Goal: Transaction & Acquisition: Download file/media

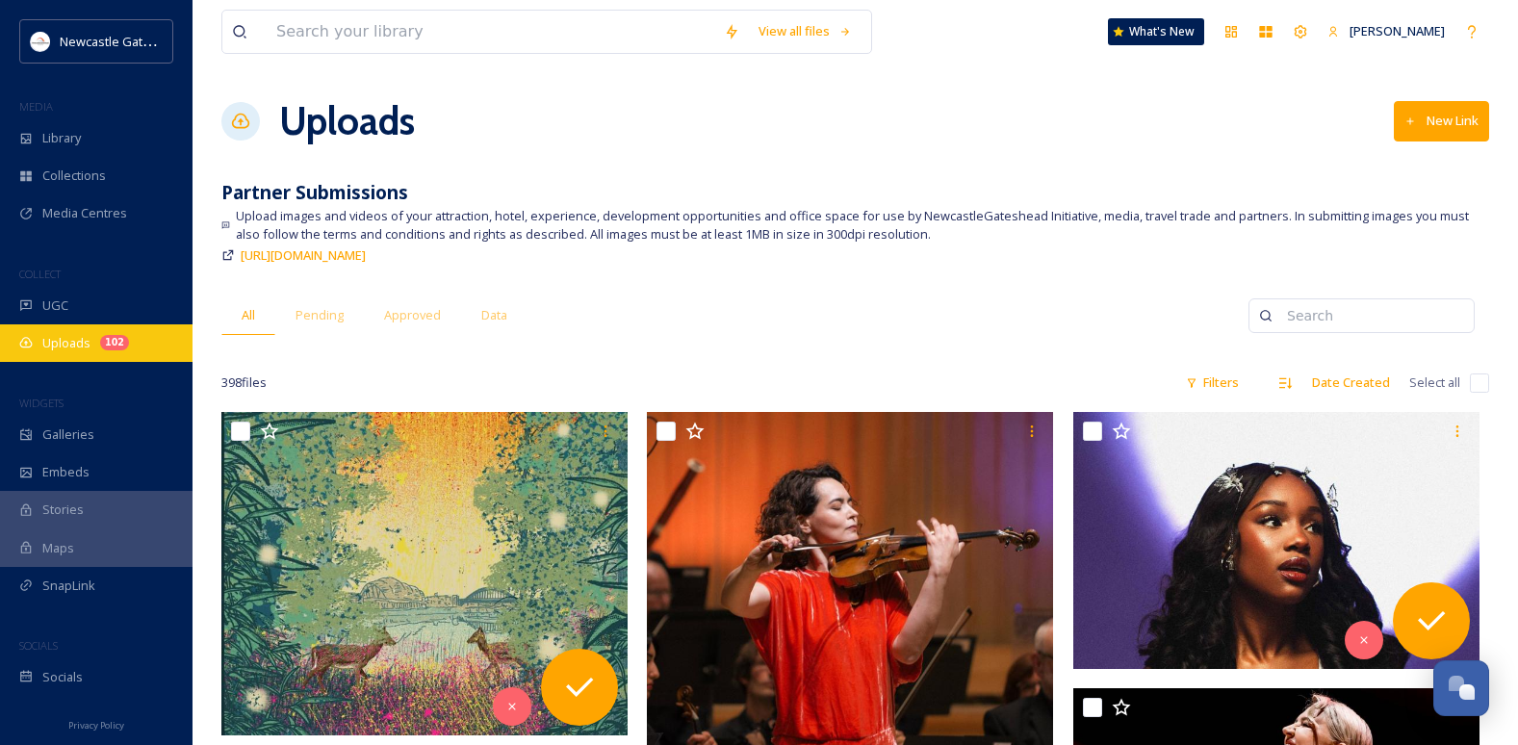
click at [117, 343] on div "102" at bounding box center [114, 342] width 29 height 15
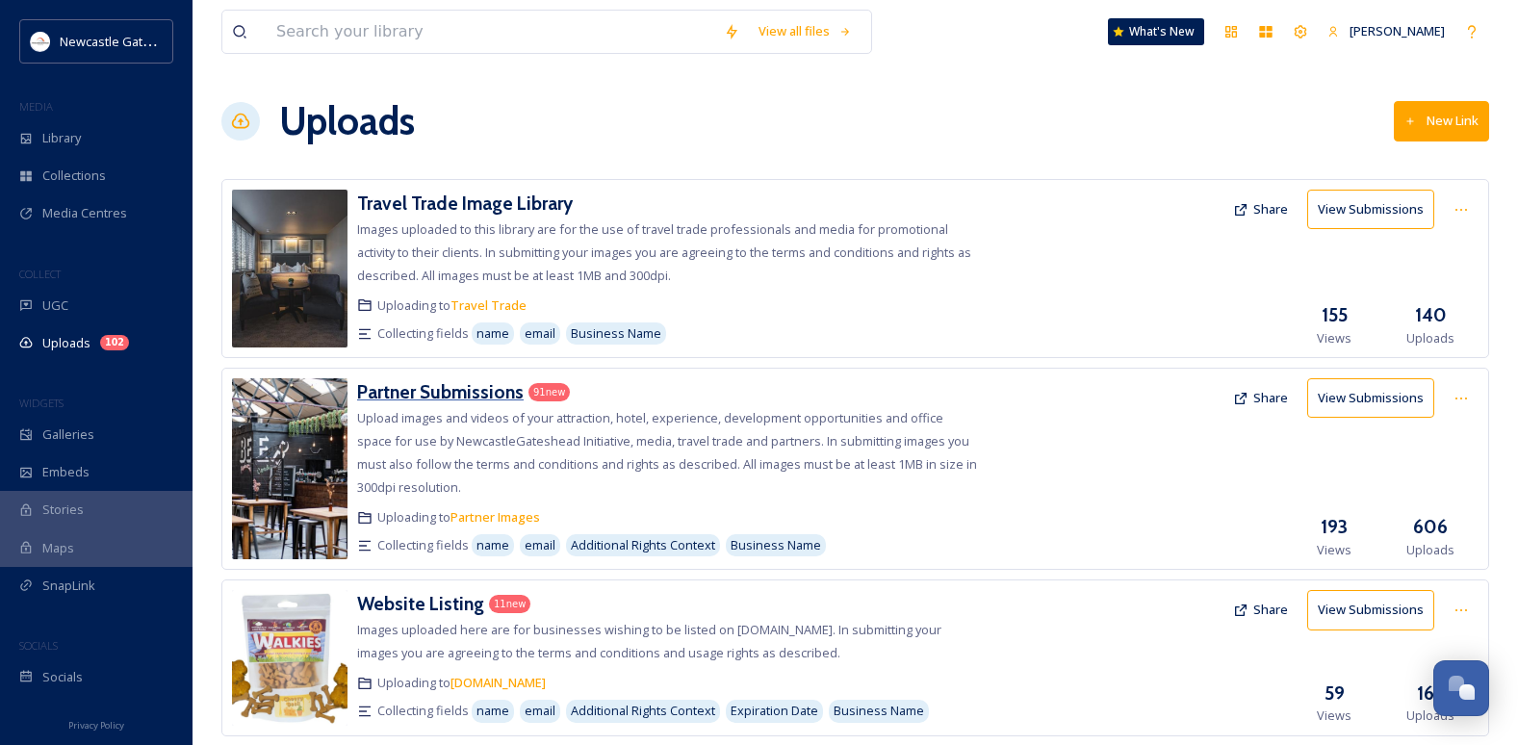
click at [507, 388] on h3 "Partner Submissions" at bounding box center [440, 391] width 167 height 23
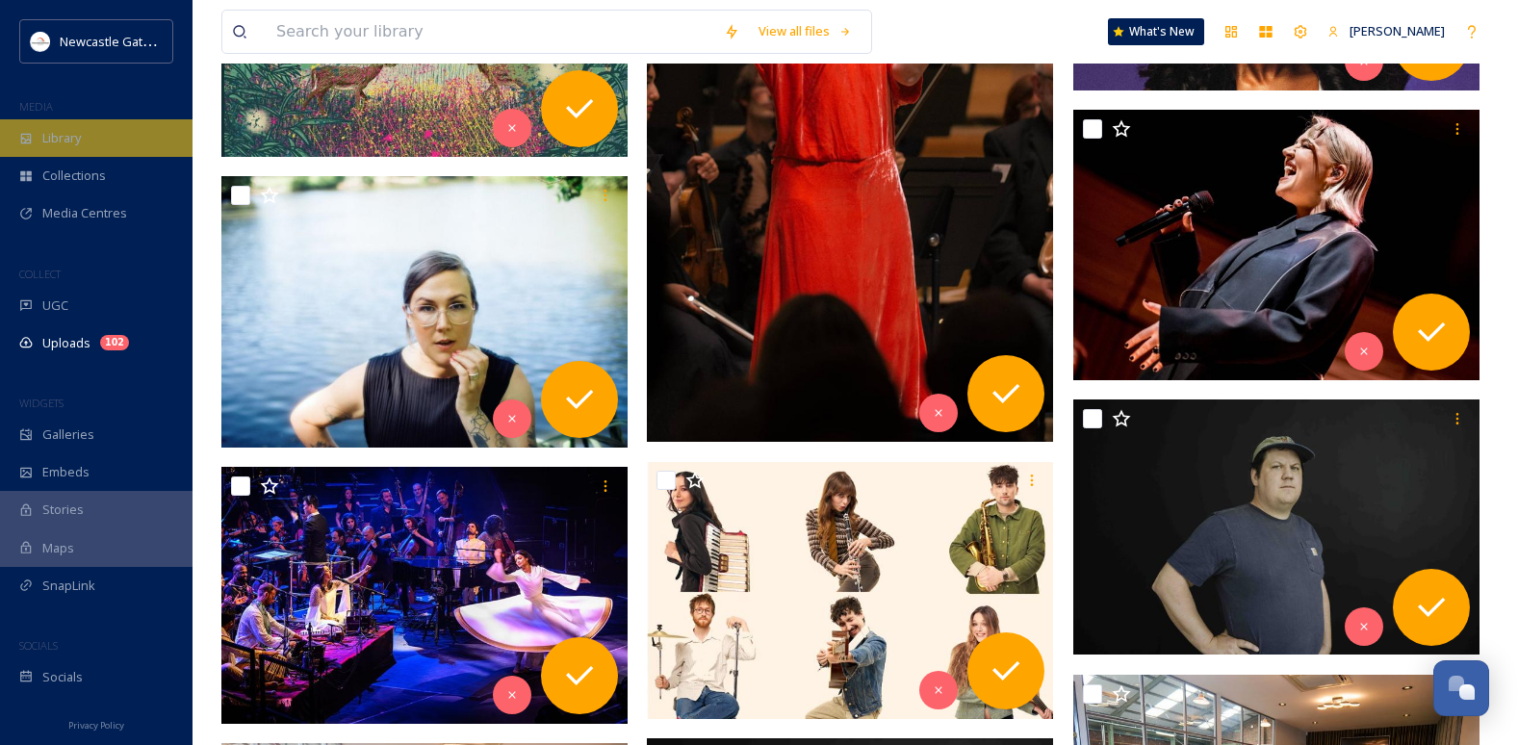
scroll to position [578, 0]
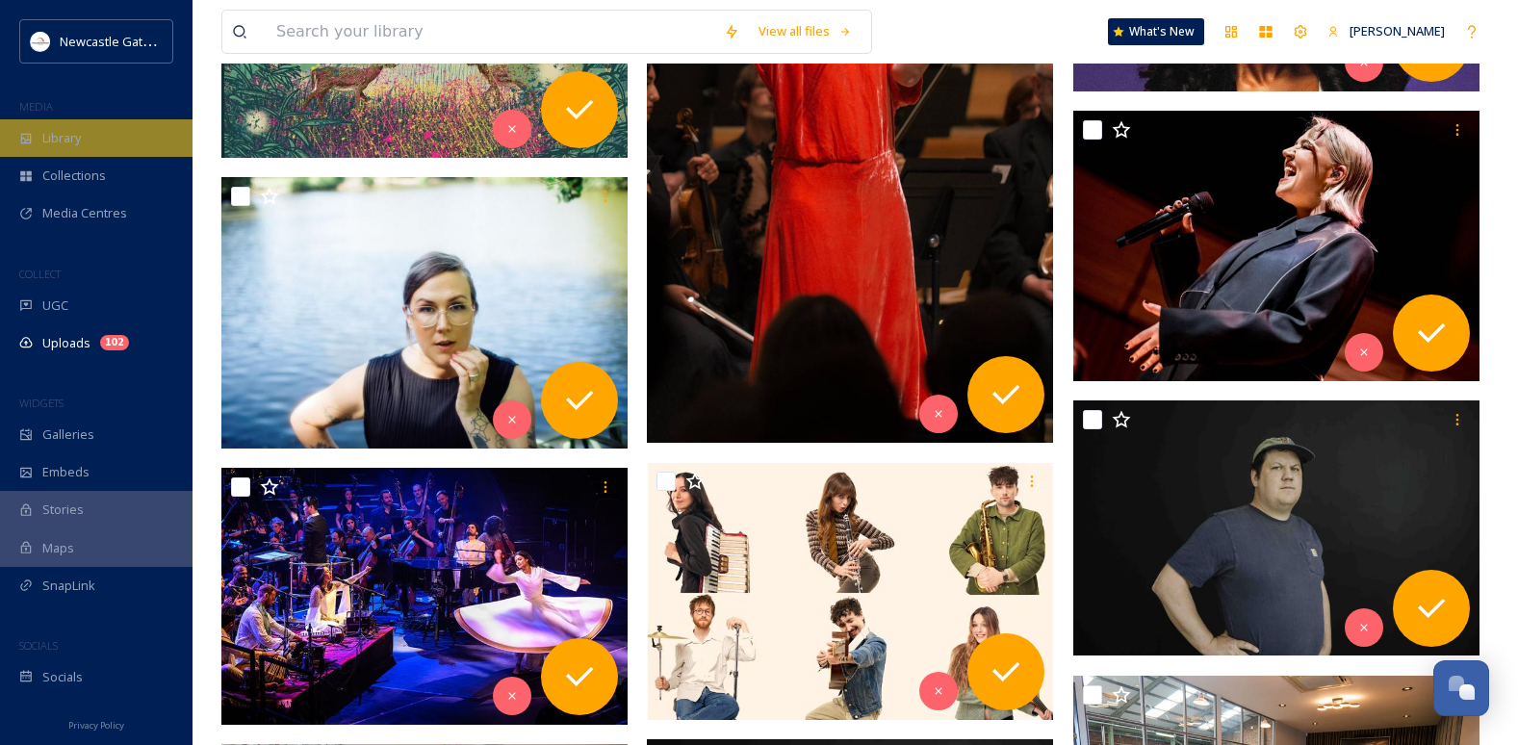
click at [67, 146] on span "Library" at bounding box center [61, 138] width 39 height 18
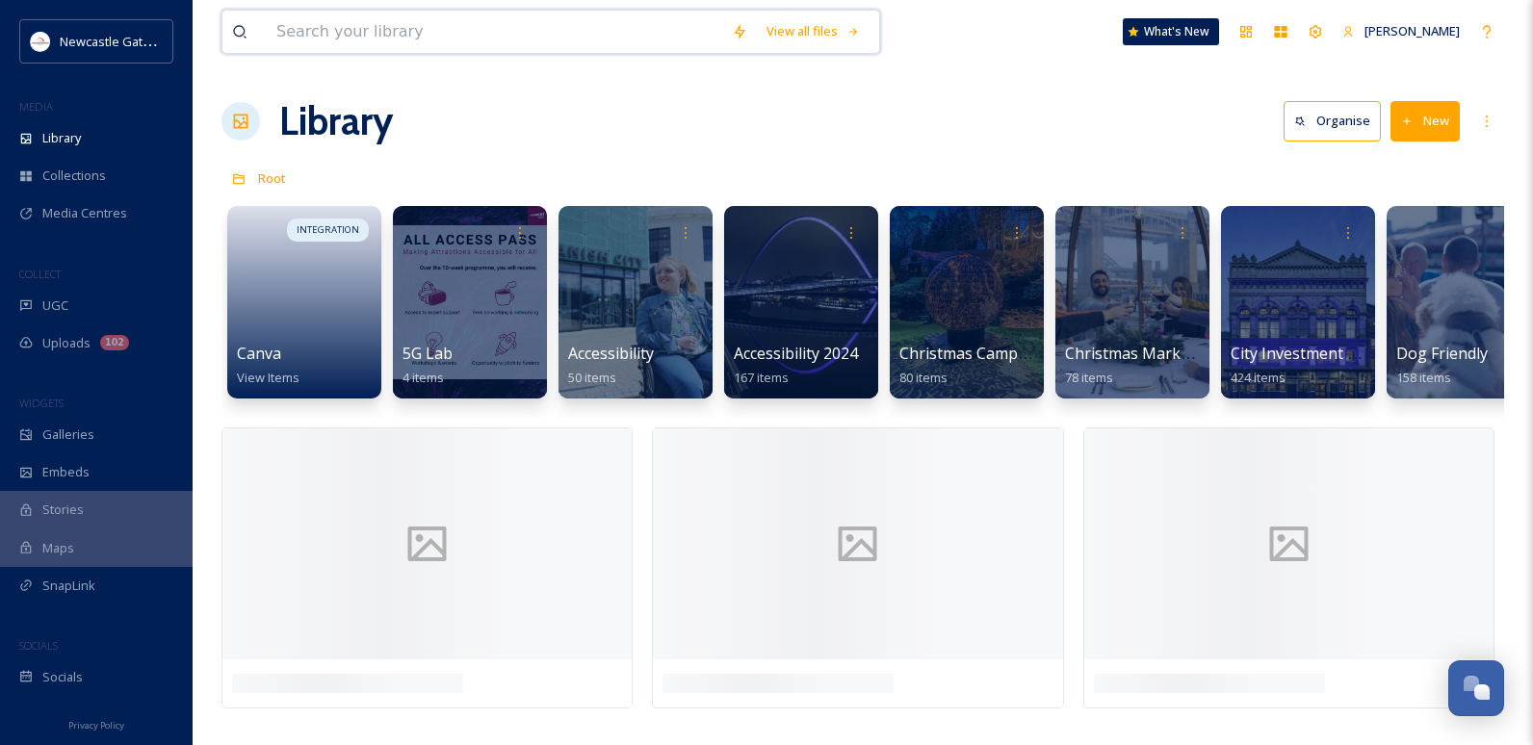
click at [372, 15] on input at bounding box center [494, 32] width 455 height 42
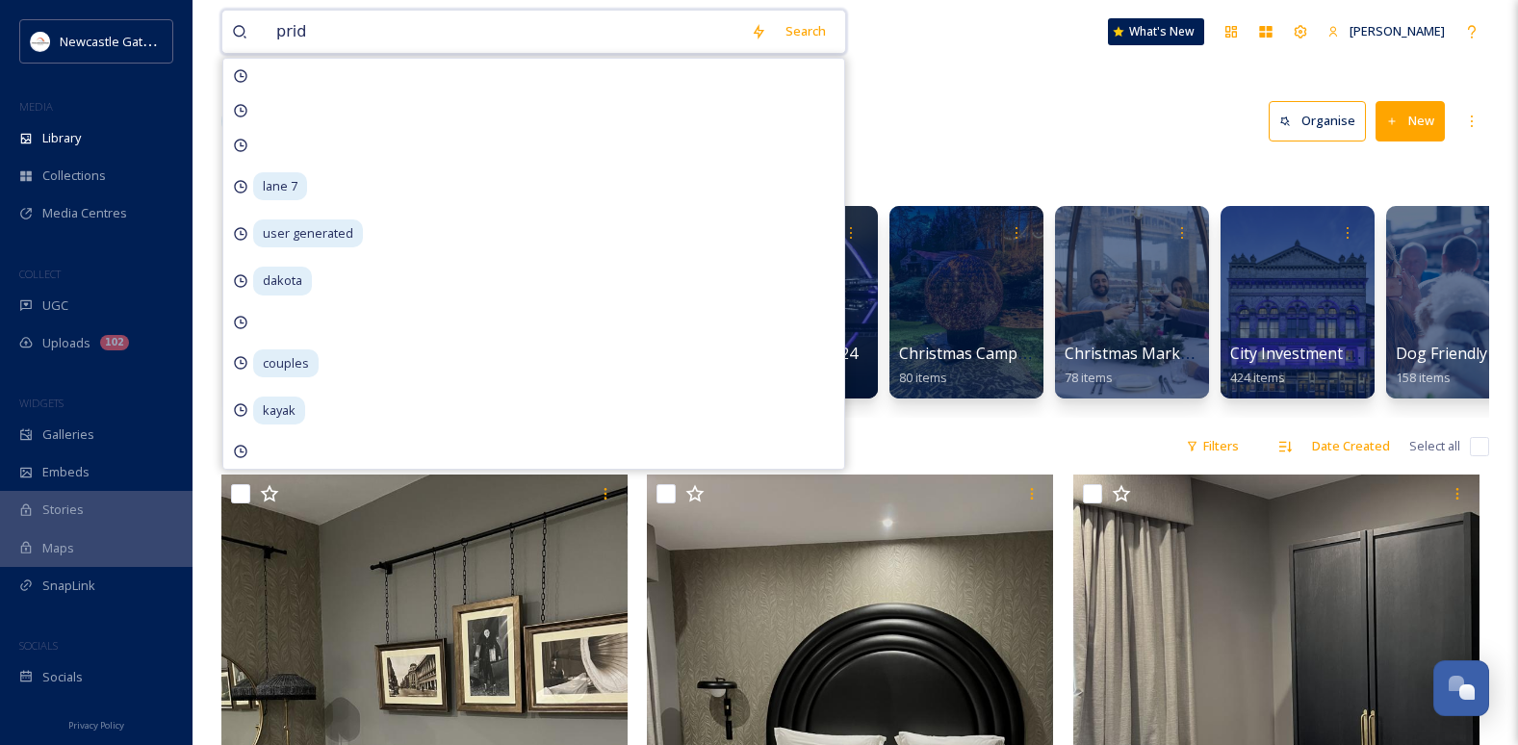
type input "pride"
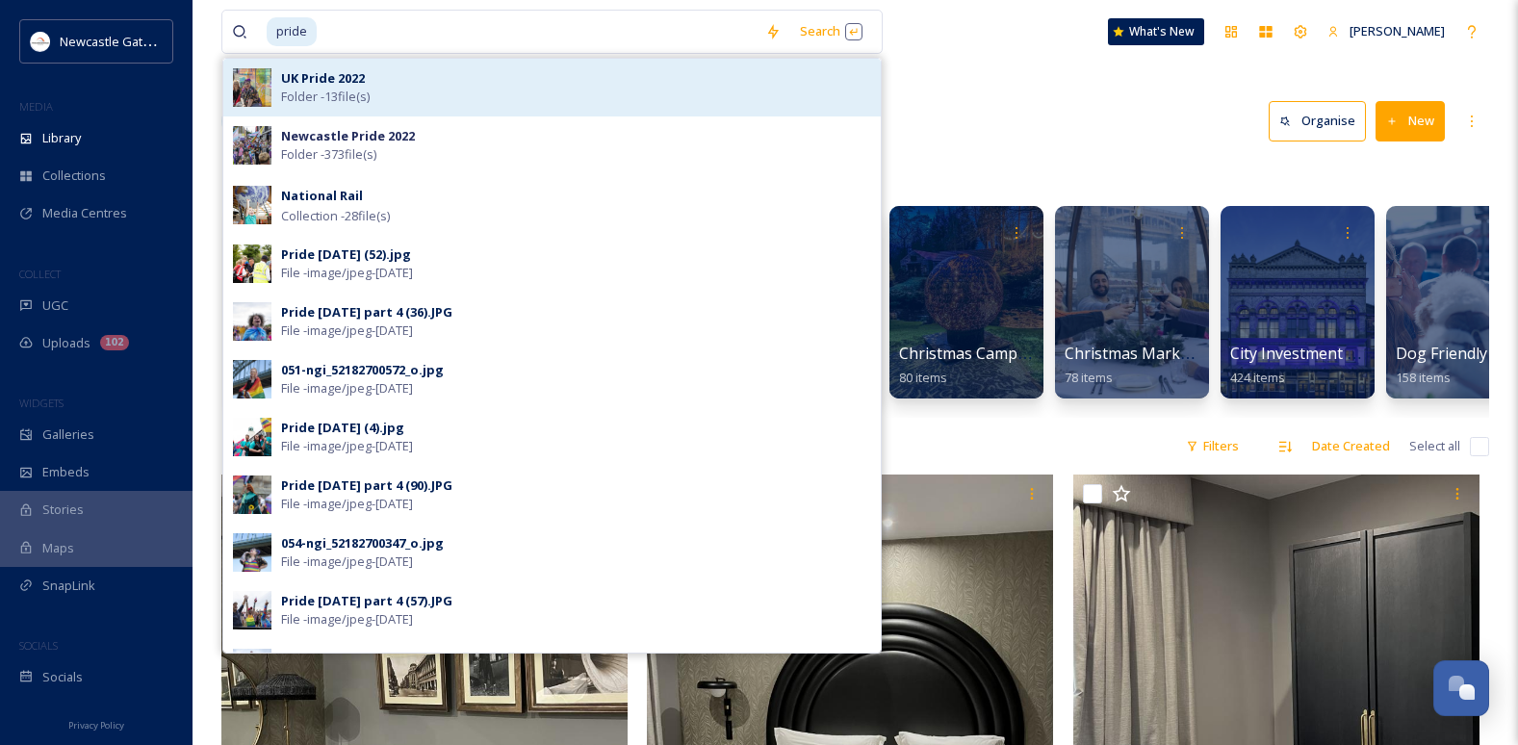
click at [391, 79] on div "UK Pride 2022 Folder - 13 file(s)" at bounding box center [576, 87] width 590 height 37
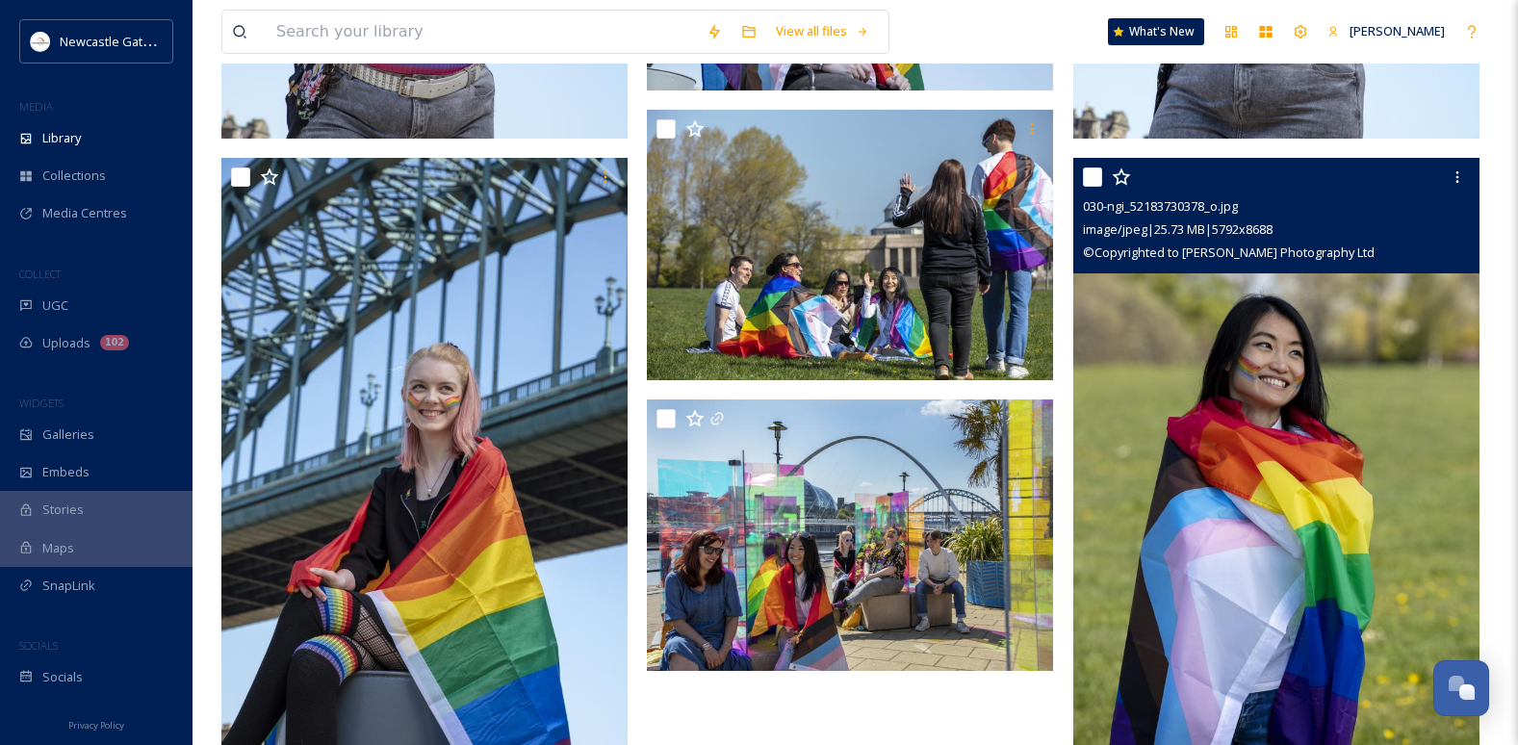
scroll to position [867, 0]
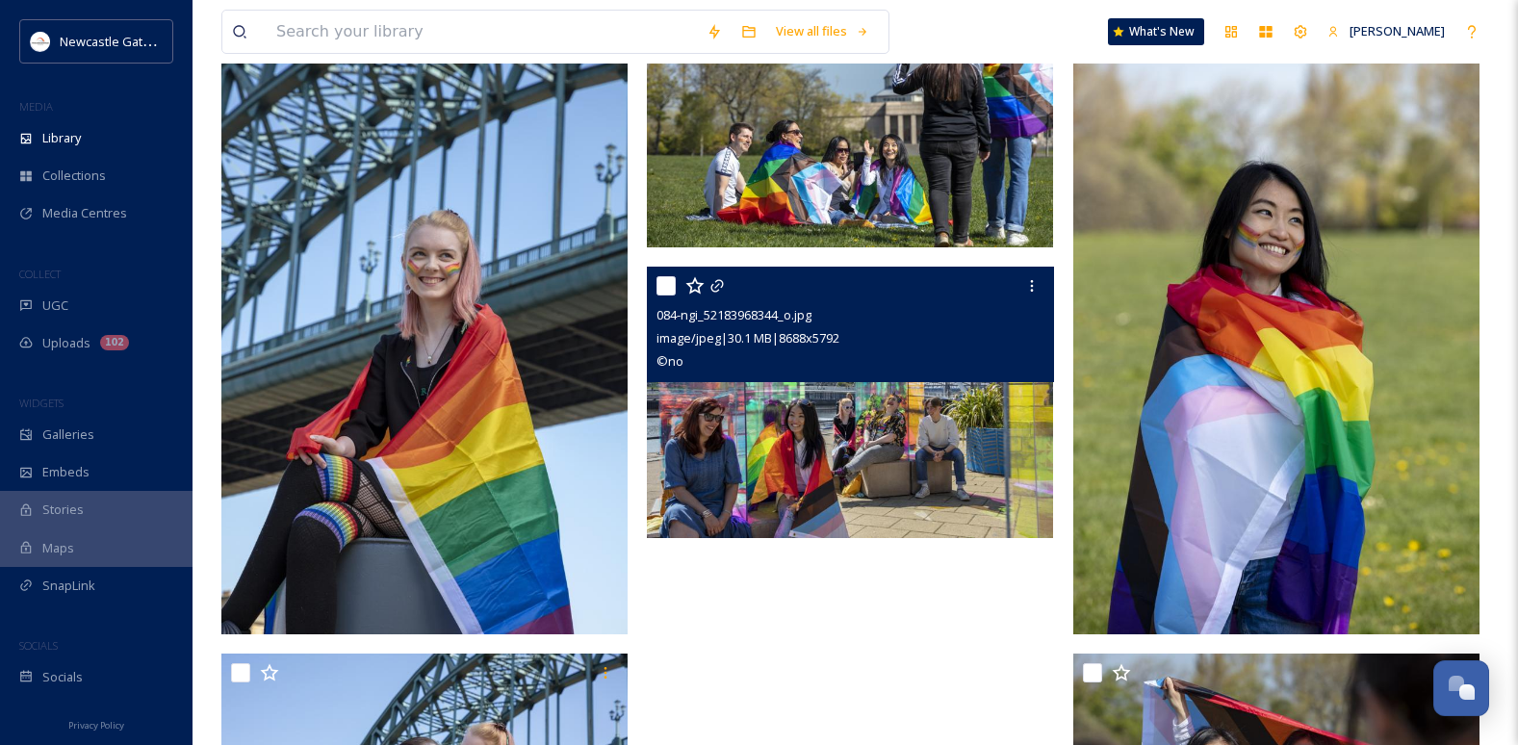
click at [885, 375] on div "084-ngi_52183968344_o.jpg image/jpeg | 30.1 MB | 8688 x 5792 © no" at bounding box center [850, 325] width 406 height 116
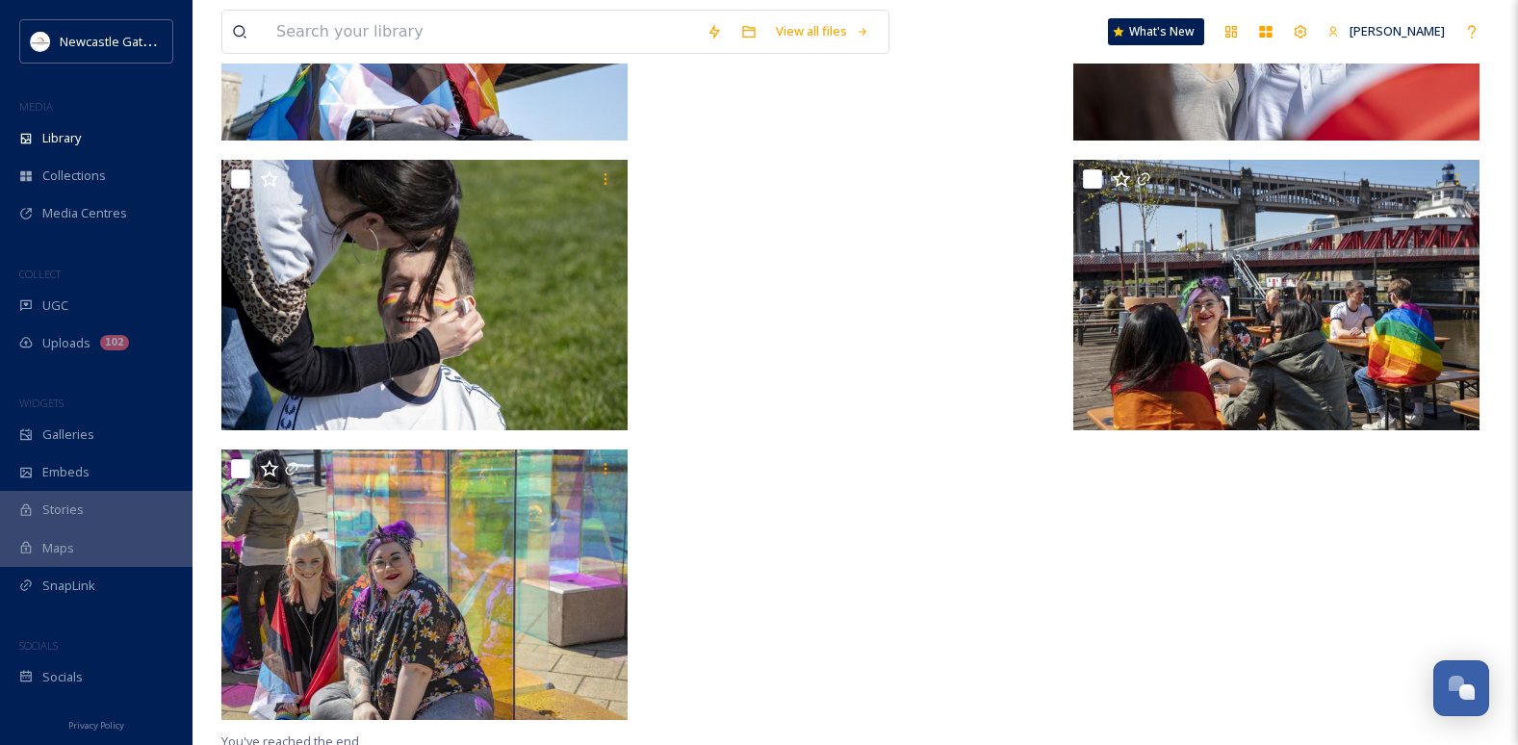
scroll to position [1659, 0]
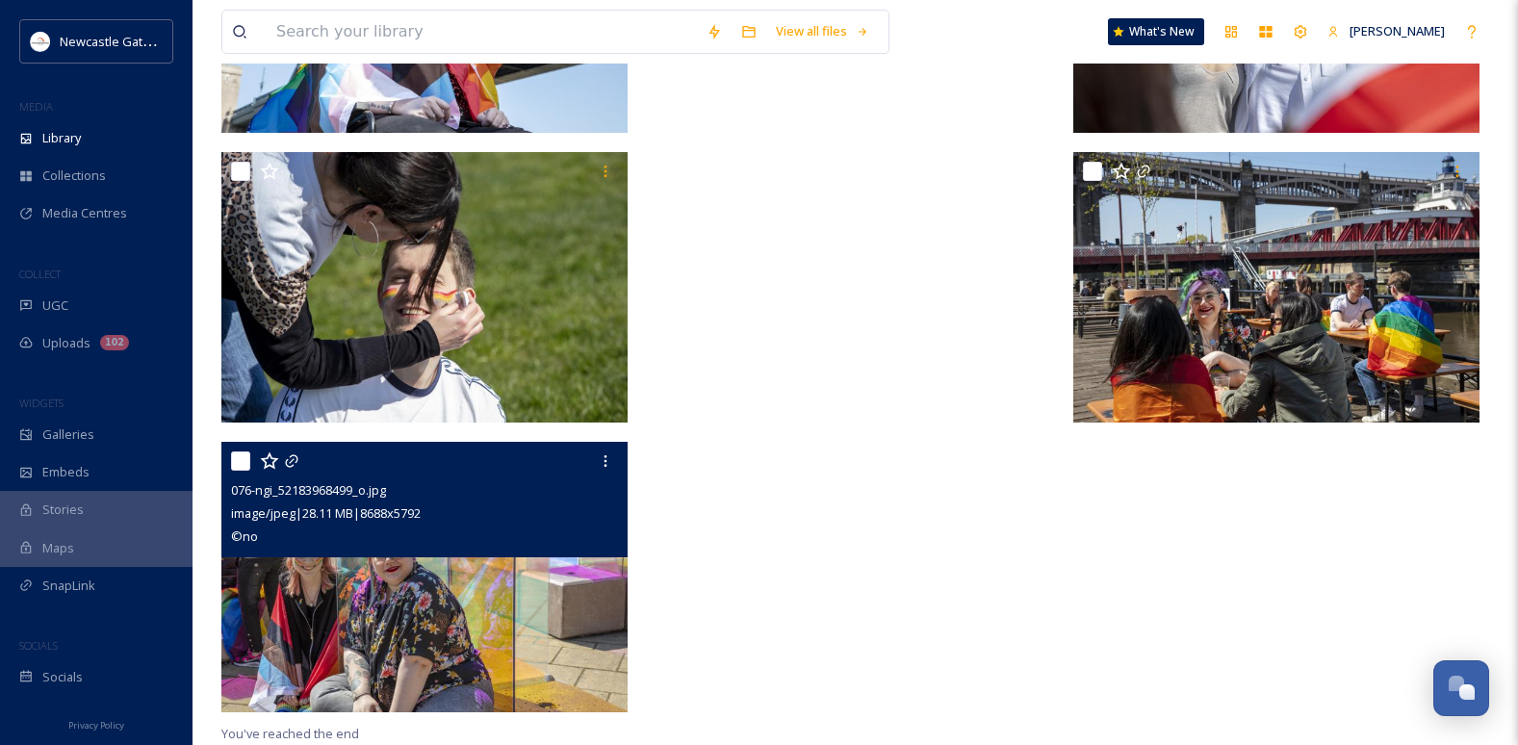
click at [396, 630] on img at bounding box center [424, 578] width 406 height 272
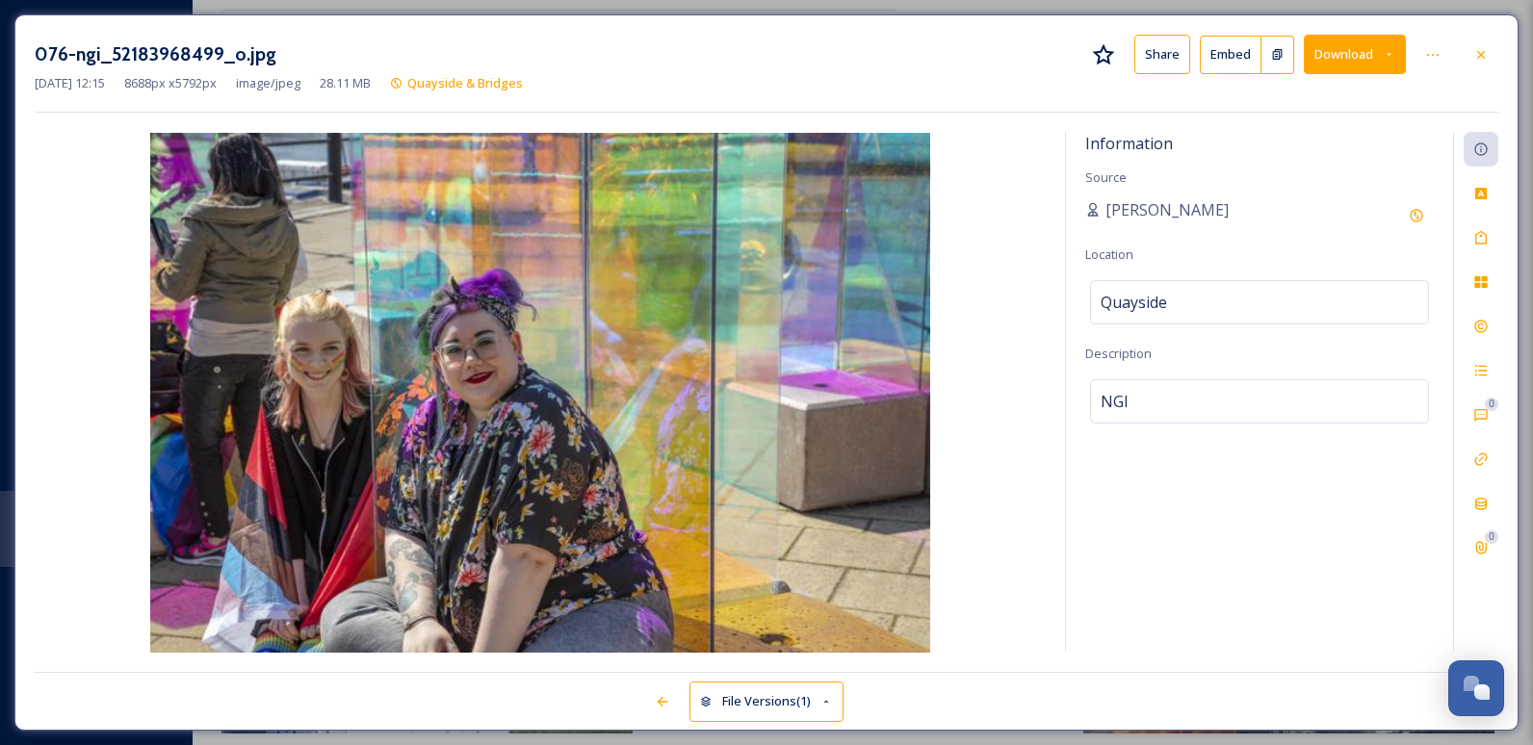
click at [1373, 56] on button "Download" at bounding box center [1355, 54] width 102 height 39
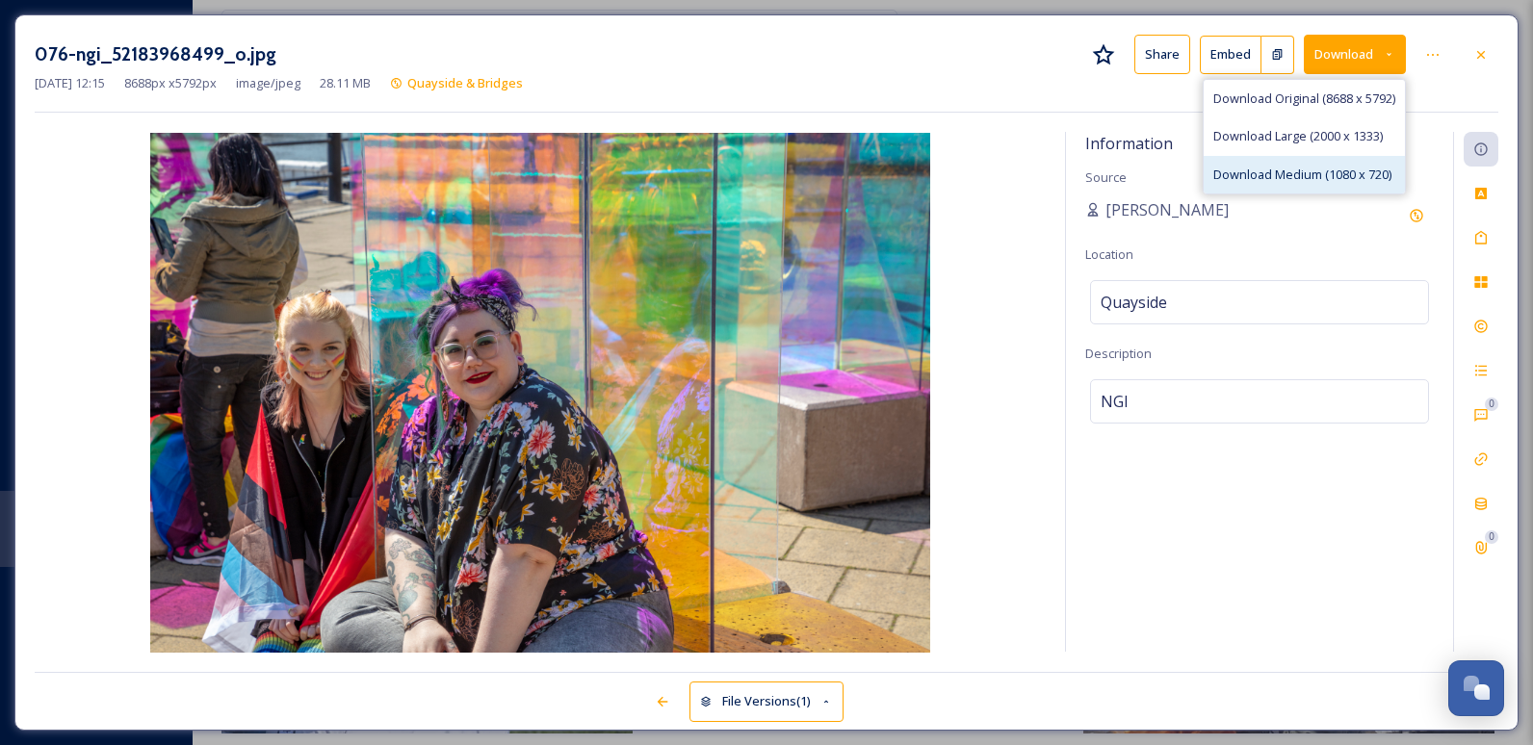
click at [1310, 171] on span "Download Medium (1080 x 720)" at bounding box center [1302, 175] width 178 height 18
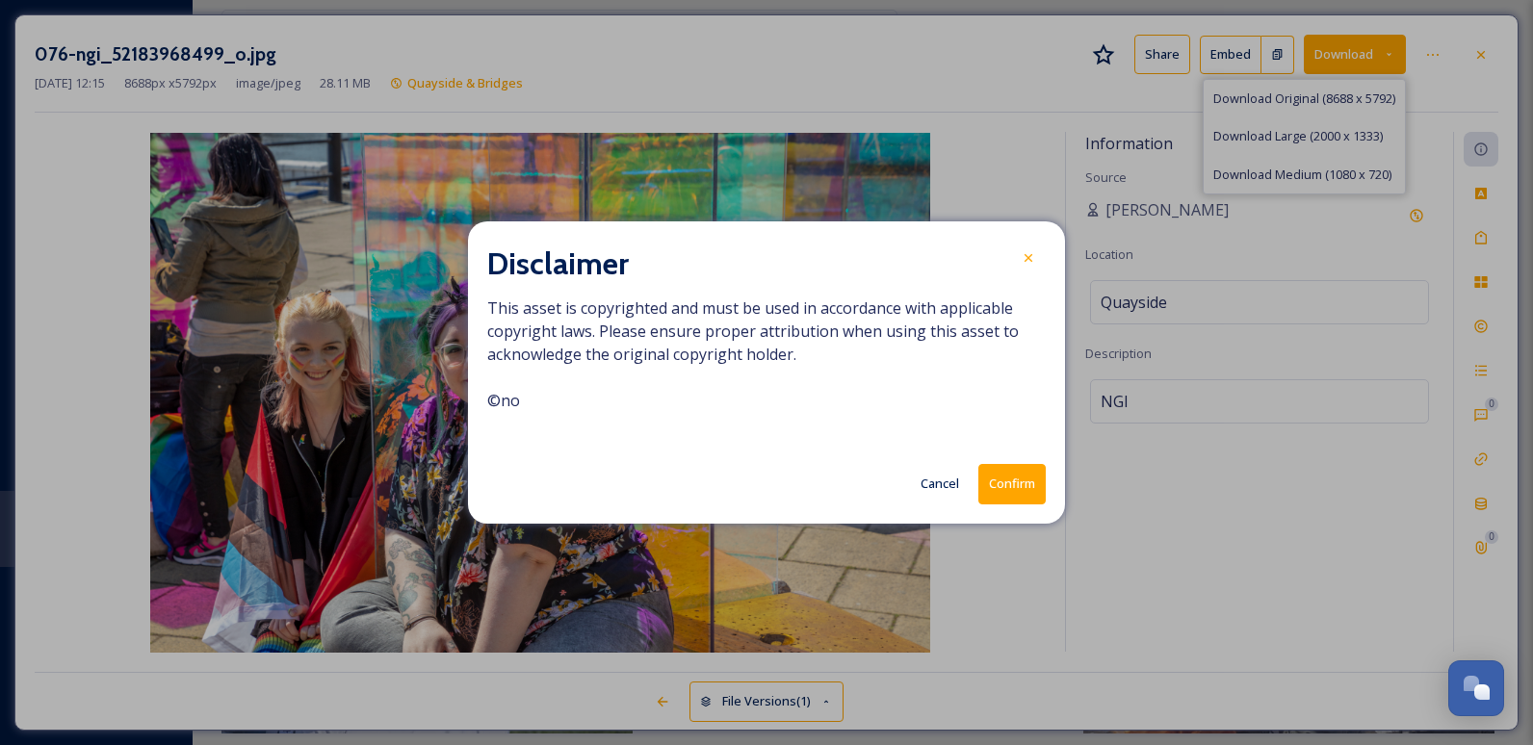
click at [1016, 487] on button "Confirm" at bounding box center [1011, 483] width 67 height 39
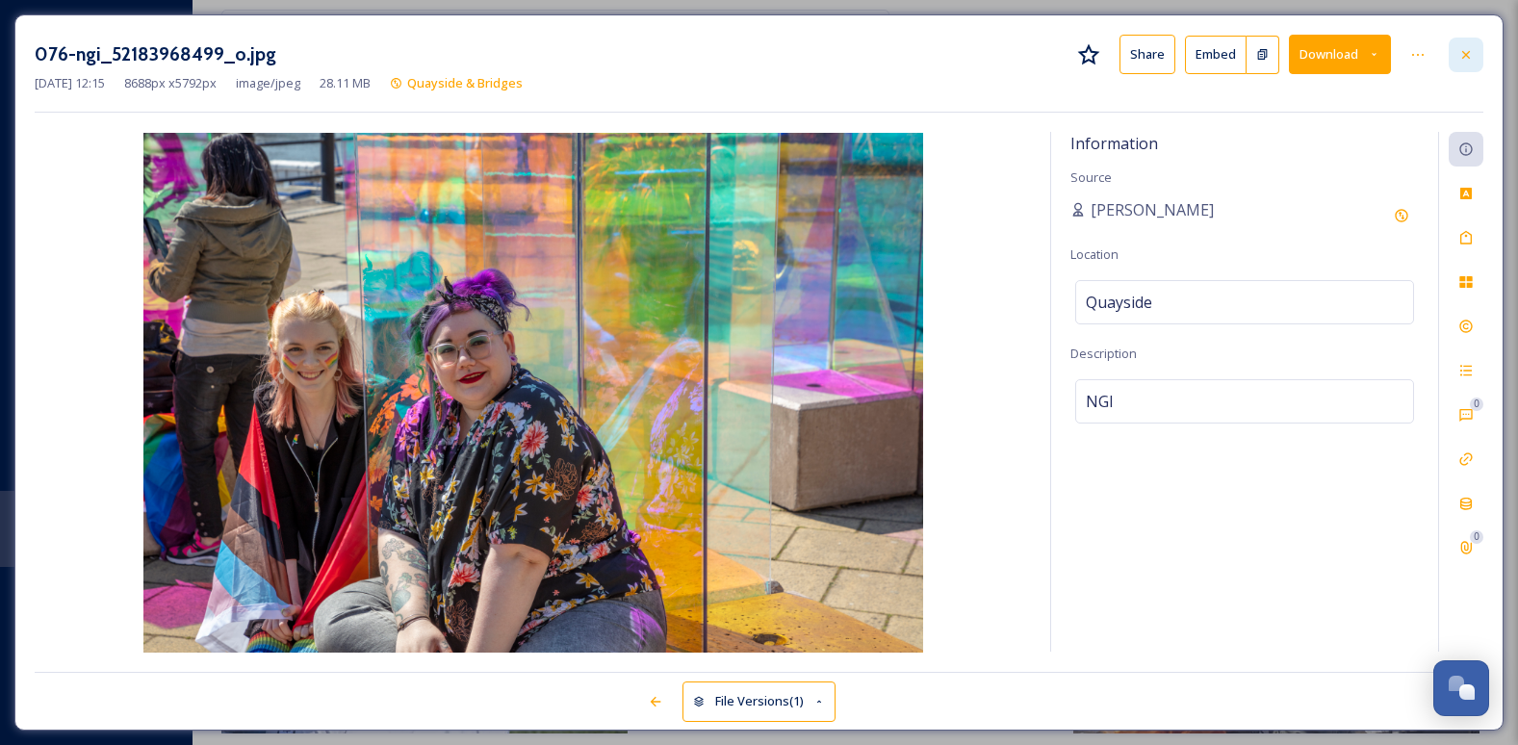
click at [1463, 57] on icon at bounding box center [1466, 54] width 15 height 15
